Goal: Use online tool/utility: Utilize a website feature to perform a specific function

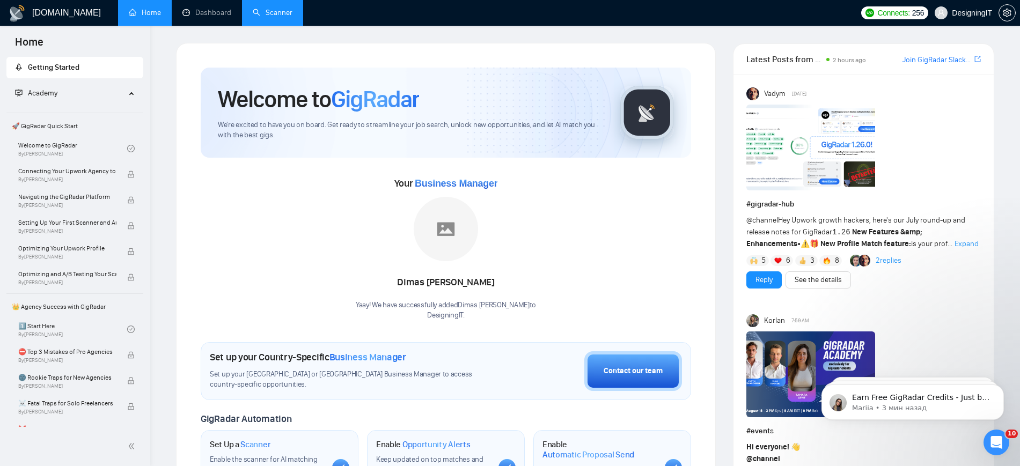
click at [284, 17] on link "Scanner" at bounding box center [273, 12] width 40 height 9
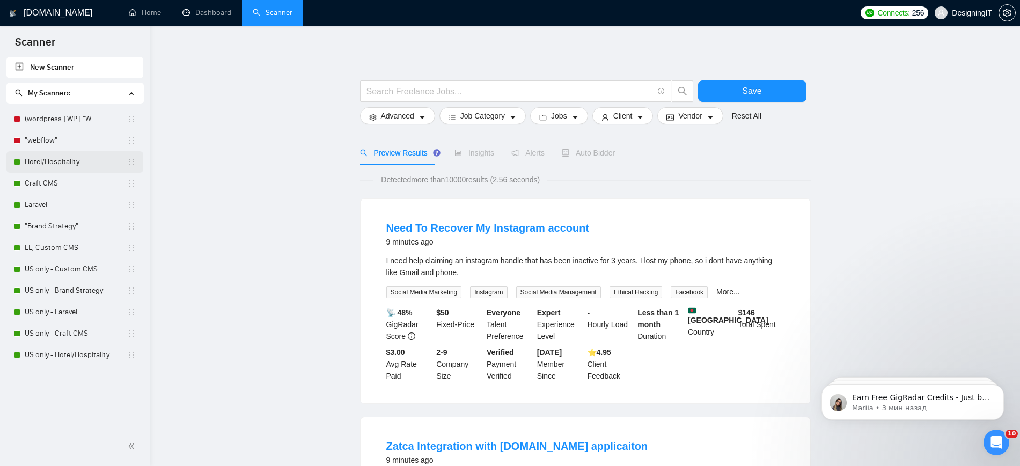
click at [55, 159] on link "Hotel/Hospitality" at bounding box center [76, 161] width 102 height 21
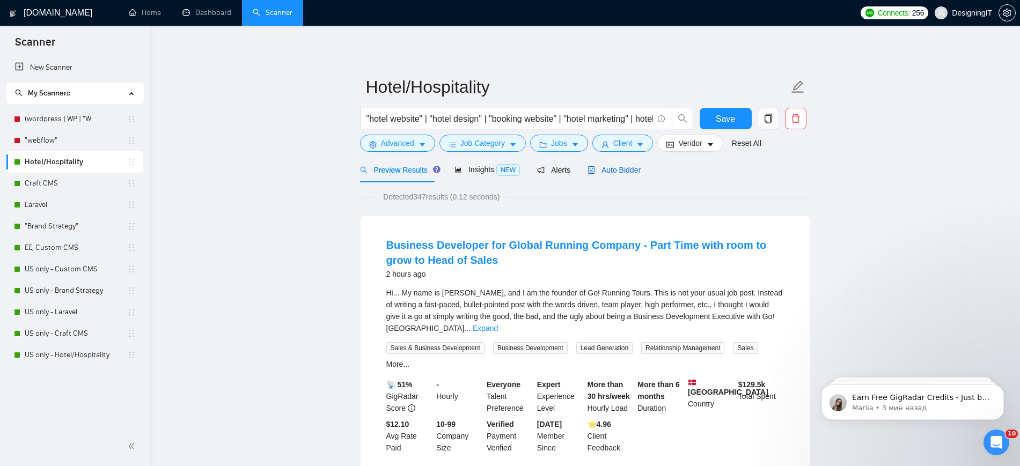
click at [615, 173] on span "Auto Bidder" at bounding box center [613, 170] width 53 height 9
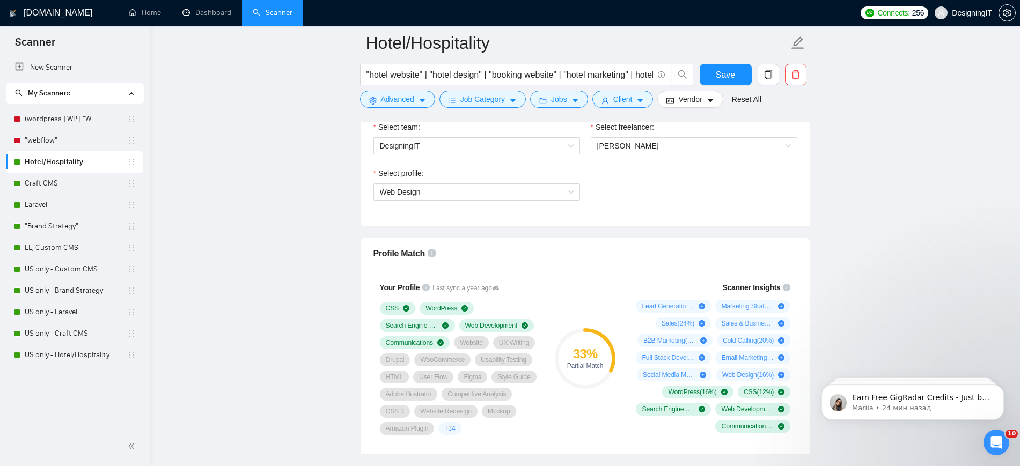
scroll to position [584, 0]
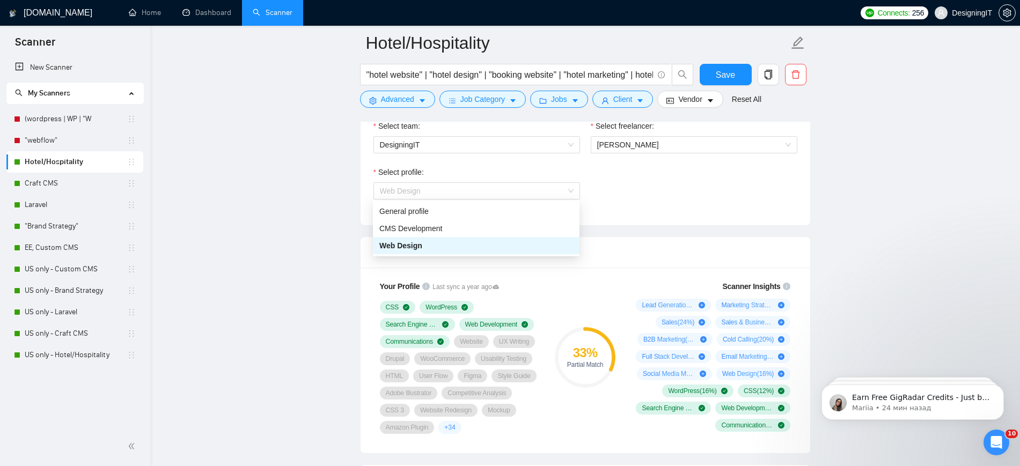
drag, startPoint x: 507, startPoint y: 191, endPoint x: 241, endPoint y: 235, distance: 270.2
click at [558, 190] on span "Web Design" at bounding box center [477, 191] width 194 height 16
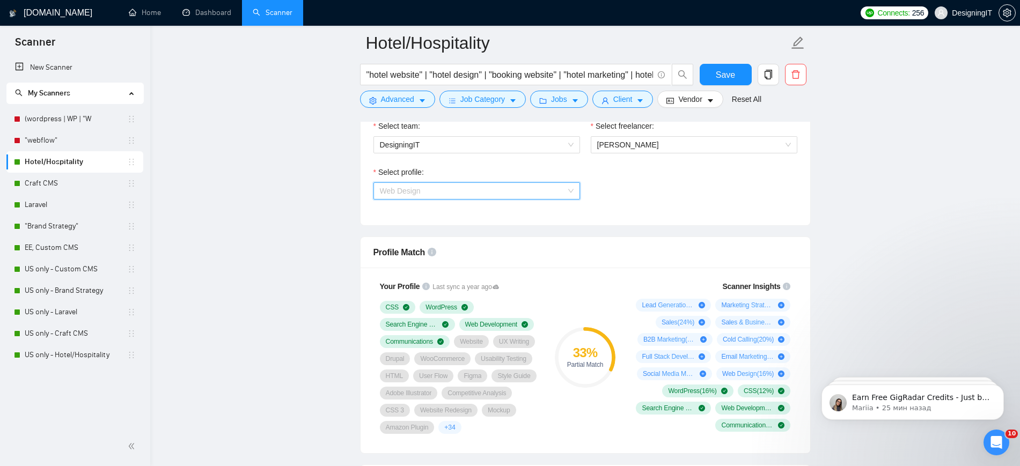
click at [477, 185] on span "Web Design" at bounding box center [477, 191] width 194 height 16
